Goal: Find specific page/section: Find specific page/section

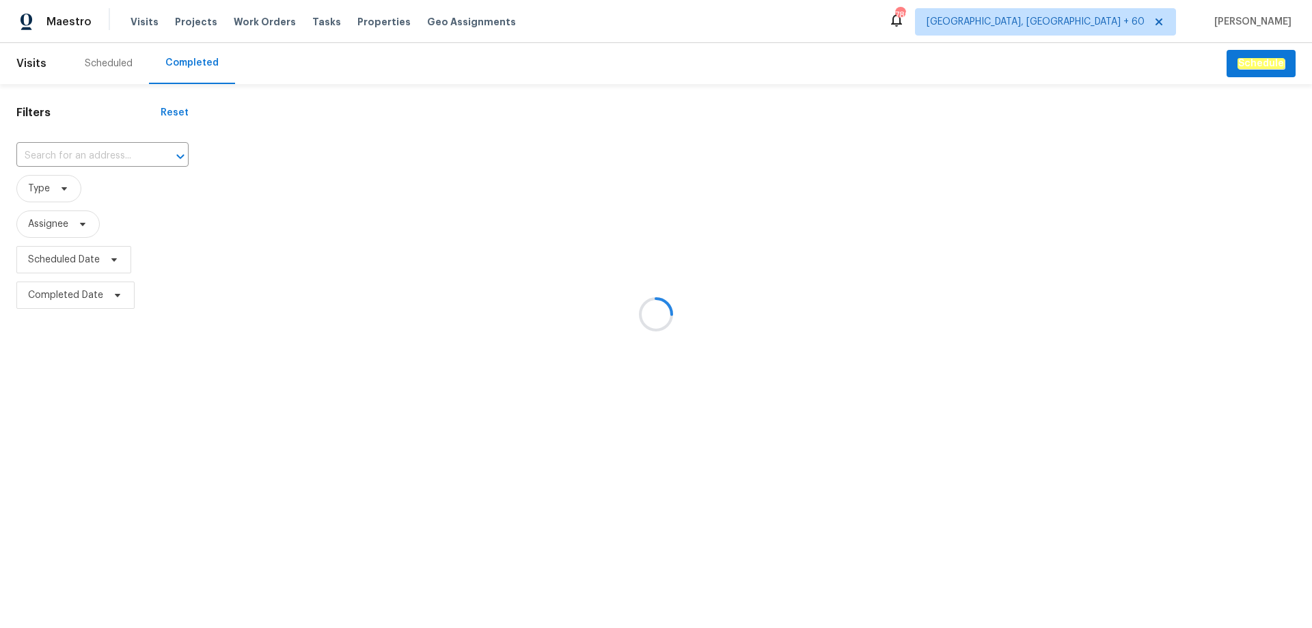
click at [75, 154] on div at bounding box center [656, 314] width 1312 height 628
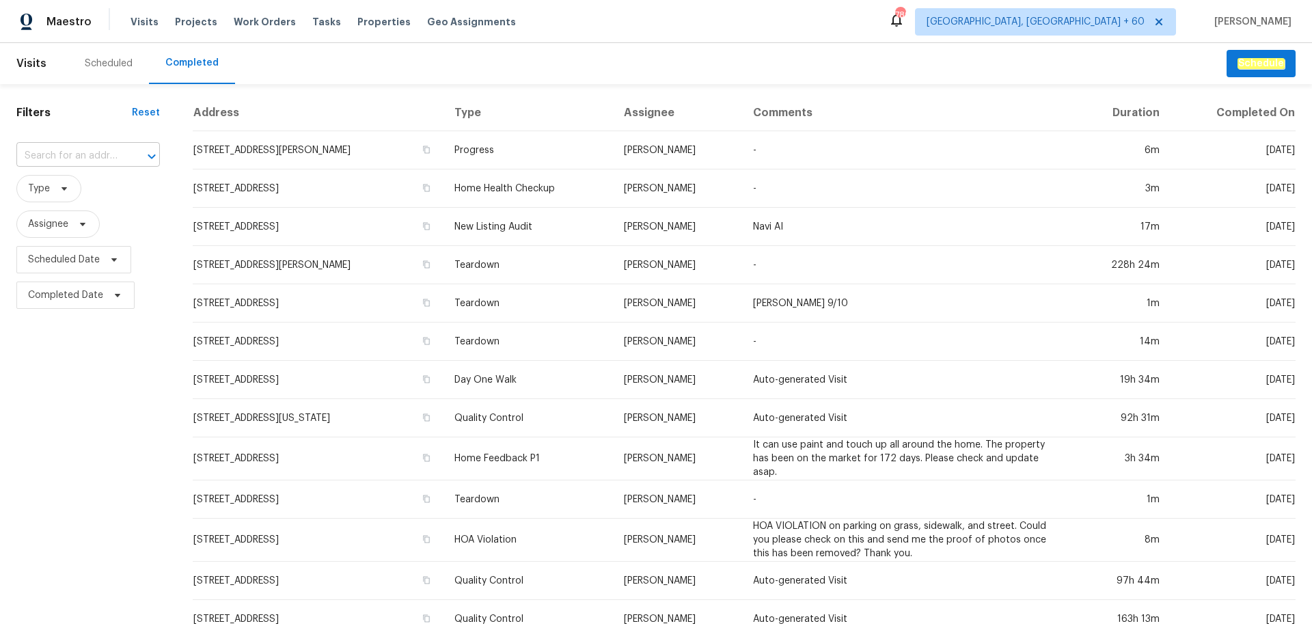
click at [61, 147] on input "text" at bounding box center [68, 156] width 105 height 21
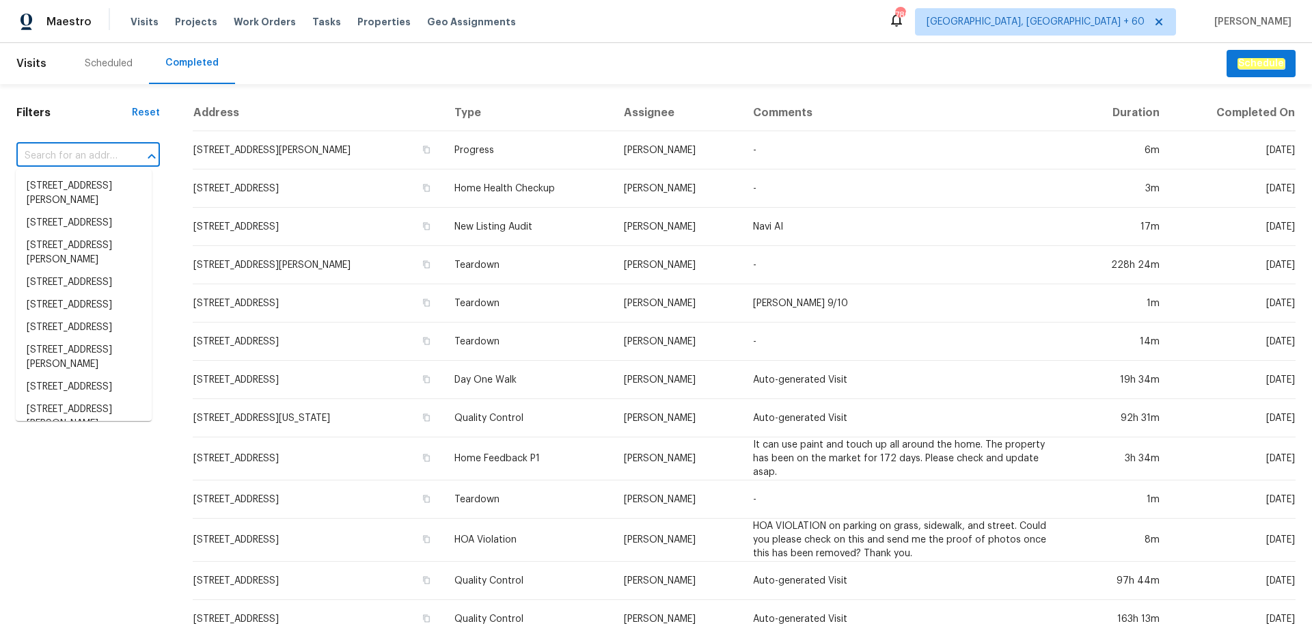
paste input "[STREET_ADDRESS]"
type input "[STREET_ADDRESS]"
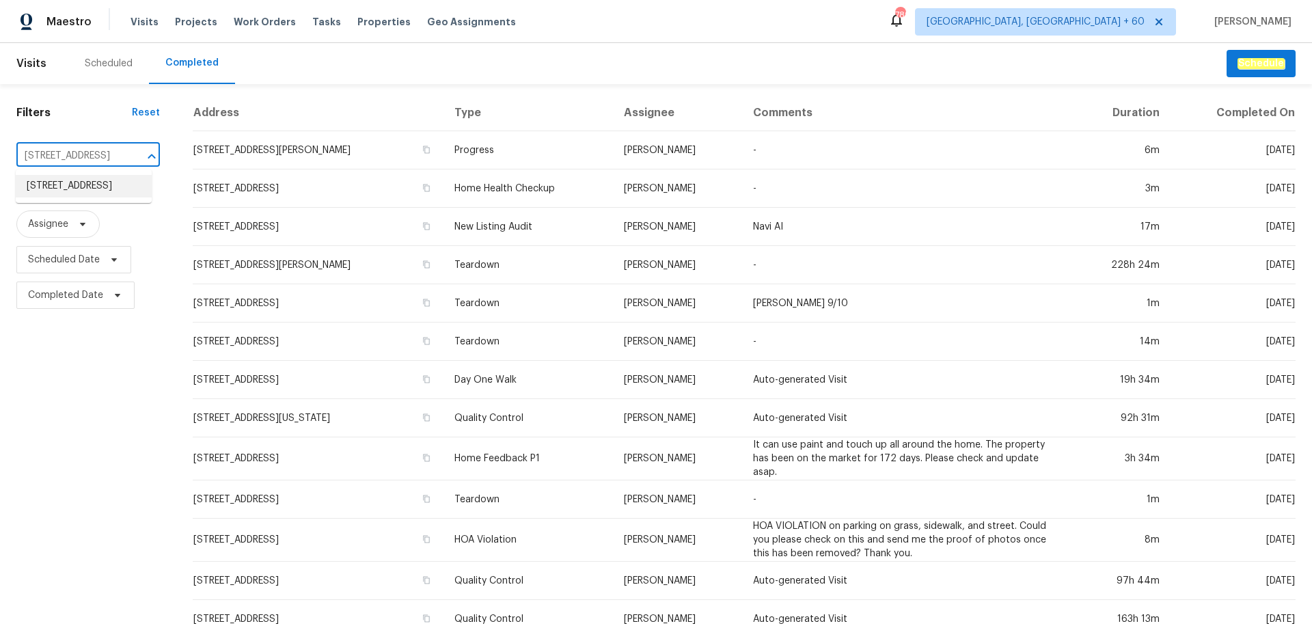
click at [66, 197] on li "[STREET_ADDRESS]" at bounding box center [84, 186] width 136 height 23
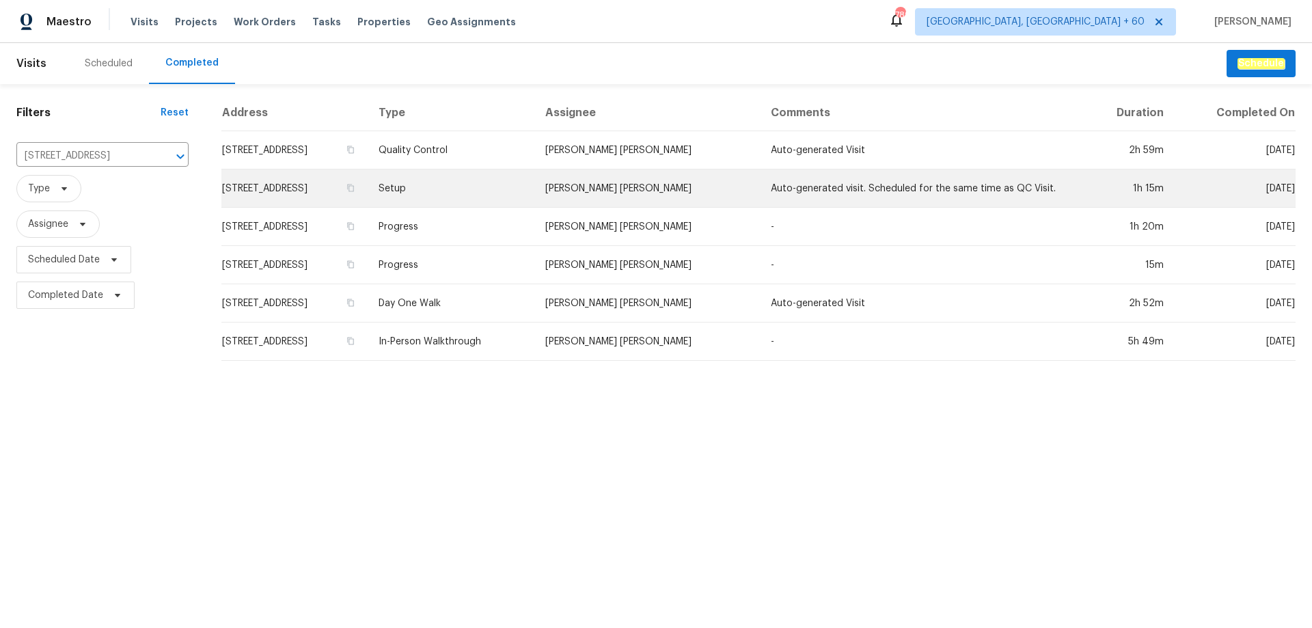
click at [534, 193] on td "Setup" at bounding box center [451, 188] width 167 height 38
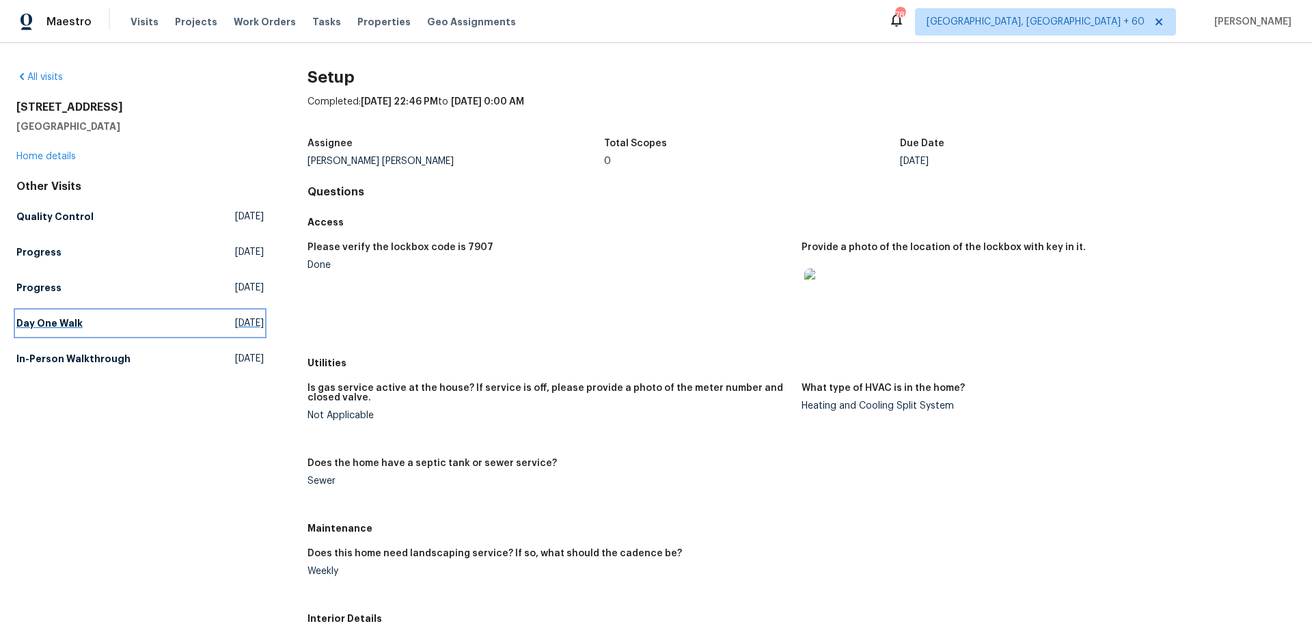
click at [46, 325] on h5 "Day One Walk" at bounding box center [49, 323] width 66 height 14
